Goal: Task Accomplishment & Management: Manage account settings

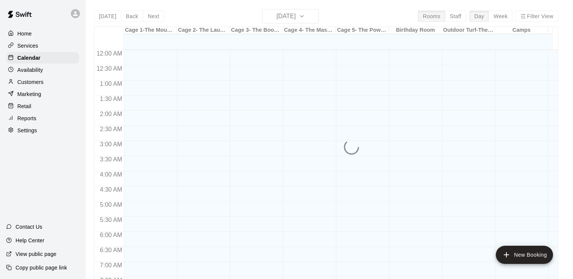
scroll to position [376, 0]
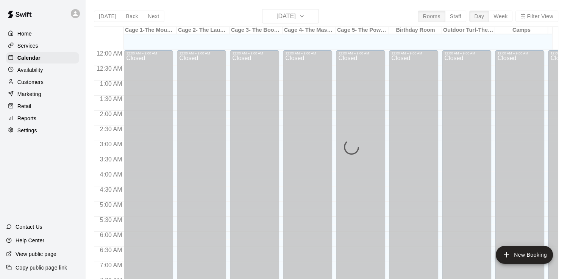
scroll to position [376, 0]
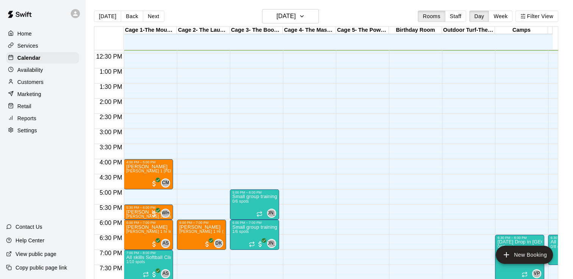
click at [47, 74] on div "Availability" at bounding box center [42, 69] width 73 height 11
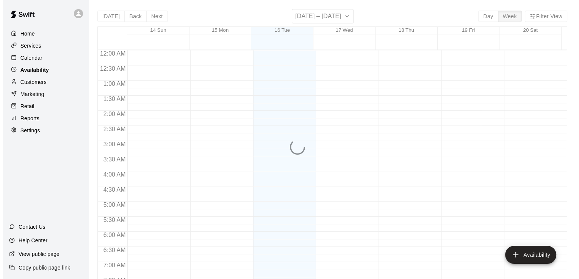
scroll to position [376, 0]
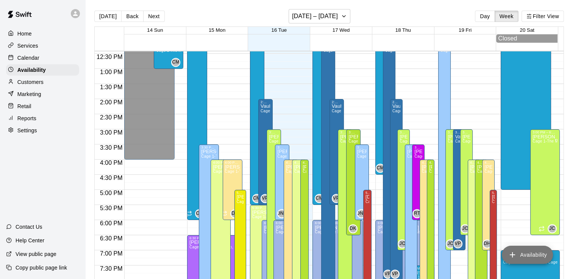
click at [514, 257] on icon "add" at bounding box center [512, 255] width 9 height 9
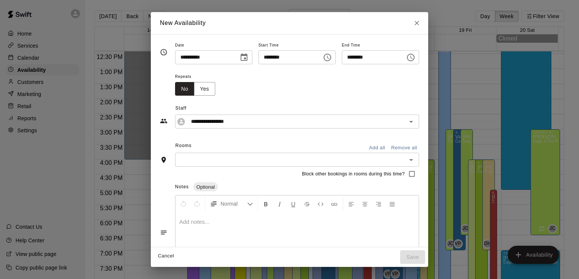
click at [239, 58] on icon "Choose date, selected date is Sep 16, 2025" at bounding box center [243, 57] width 9 height 9
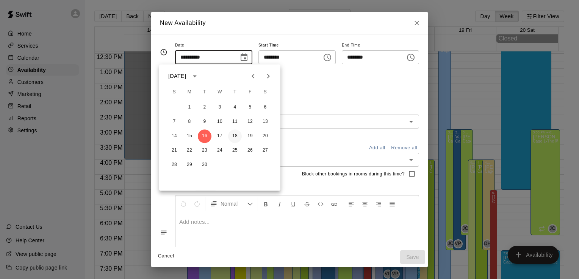
click at [235, 136] on button "18" at bounding box center [235, 137] width 14 height 14
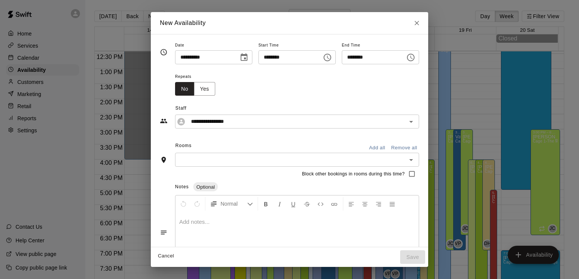
type input "**********"
click at [330, 56] on icon "Choose time, selected time is 12:00 PM" at bounding box center [327, 57] width 9 height 9
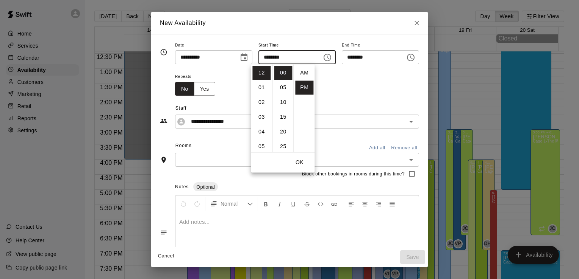
scroll to position [14, 0]
click at [262, 93] on li "04" at bounding box center [261, 95] width 18 height 14
type input "********"
click at [282, 72] on li "00" at bounding box center [283, 73] width 18 height 14
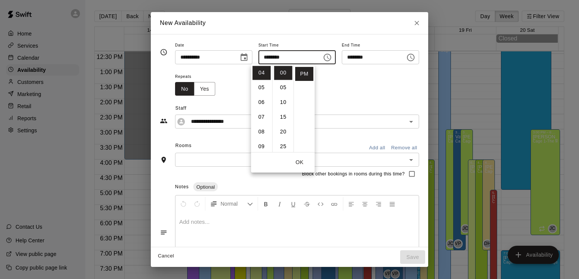
click at [358, 76] on div "Repeats No Yes" at bounding box center [297, 84] width 244 height 24
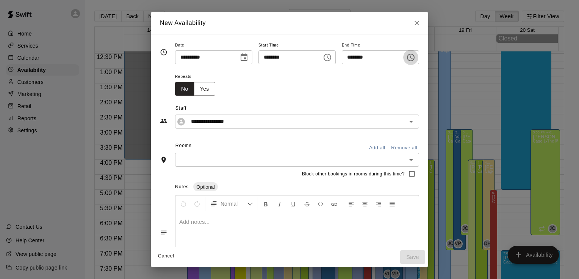
click at [414, 55] on icon "Choose time, selected time is 4:30 PM" at bounding box center [411, 58] width 8 height 8
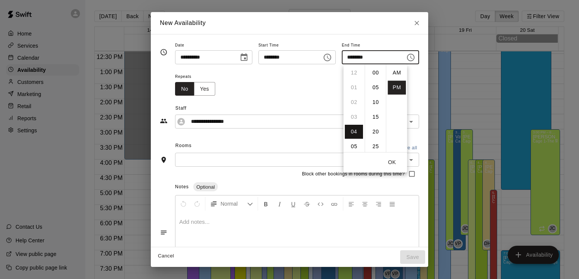
scroll to position [14, 0]
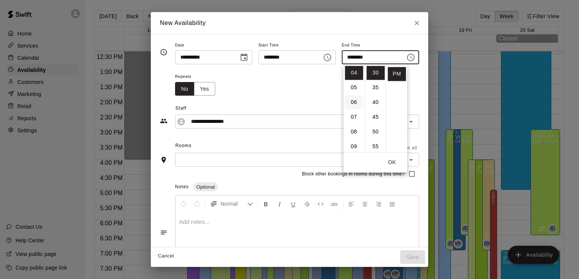
click at [353, 102] on li "06" at bounding box center [354, 102] width 18 height 14
type input "********"
click at [376, 74] on li "30" at bounding box center [375, 73] width 18 height 14
click at [298, 82] on div "Repeats No Yes" at bounding box center [297, 84] width 244 height 24
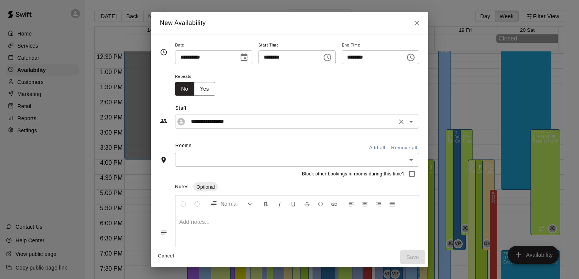
click at [229, 124] on input "**********" at bounding box center [291, 121] width 206 height 9
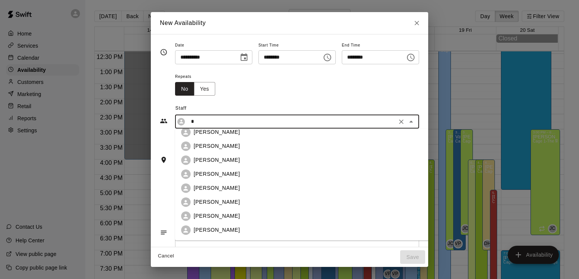
scroll to position [0, 0]
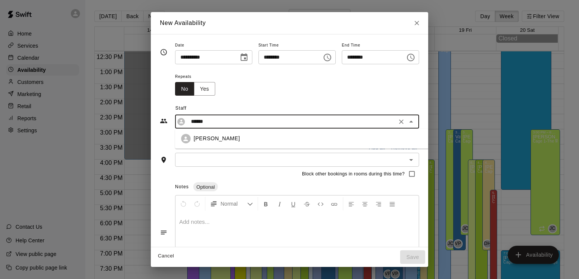
click at [215, 141] on div "[PERSON_NAME]" at bounding box center [317, 139] width 246 height 8
type input "**********"
click at [214, 159] on input "text" at bounding box center [290, 159] width 227 height 9
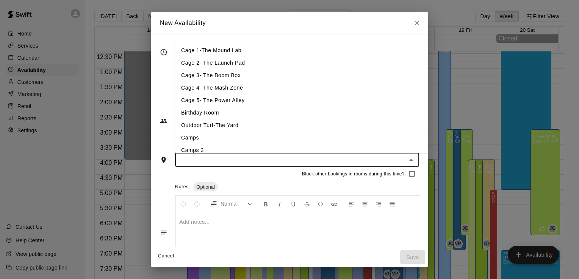
click at [376, 185] on div "Notes Optional" at bounding box center [297, 187] width 244 height 12
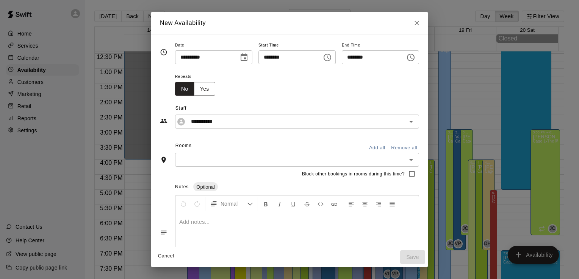
click at [389, 149] on button "Add all" at bounding box center [377, 148] width 24 height 12
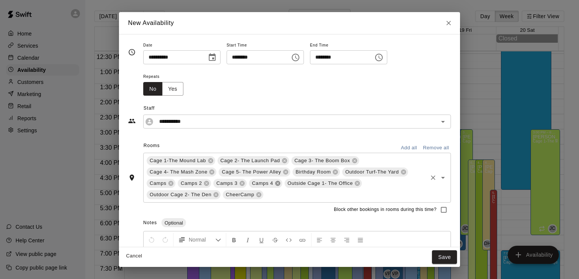
click at [276, 184] on icon at bounding box center [278, 184] width 6 height 6
click at [240, 186] on icon at bounding box center [241, 183] width 5 height 5
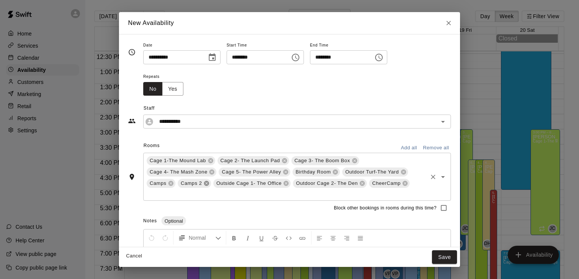
click at [208, 184] on icon at bounding box center [206, 183] width 5 height 5
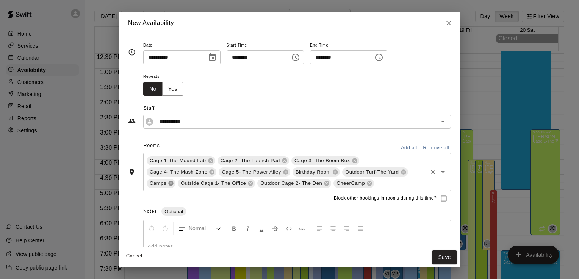
click at [170, 184] on icon at bounding box center [171, 184] width 6 height 6
click at [332, 171] on icon at bounding box center [334, 172] width 5 height 5
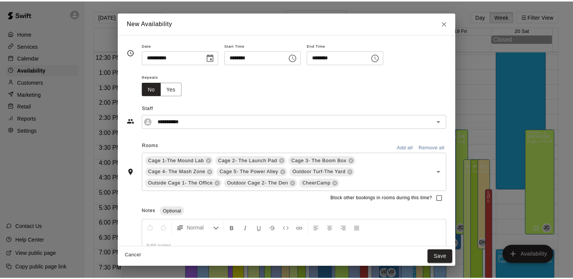
scroll to position [55, 0]
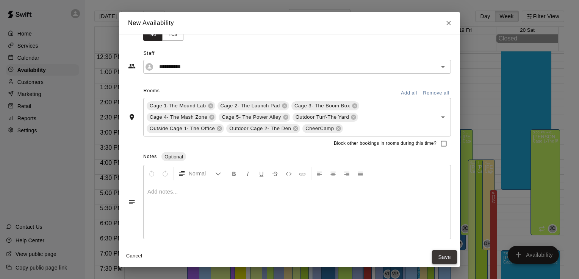
click at [442, 256] on button "Save" at bounding box center [444, 258] width 25 height 14
